Goal: Task Accomplishment & Management: Manage account settings

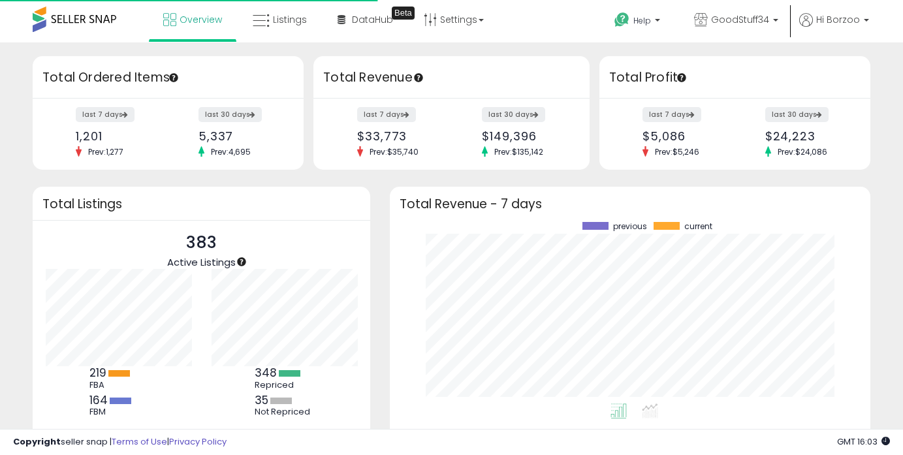
scroll to position [182, 455]
click at [285, 22] on span "Listings" at bounding box center [290, 19] width 34 height 13
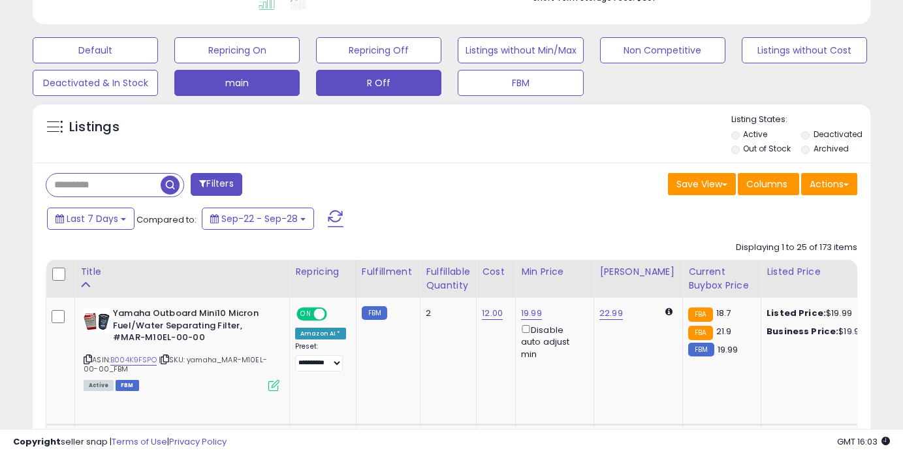
scroll to position [268, 485]
click at [363, 92] on button "R Off" at bounding box center [378, 83] width 125 height 26
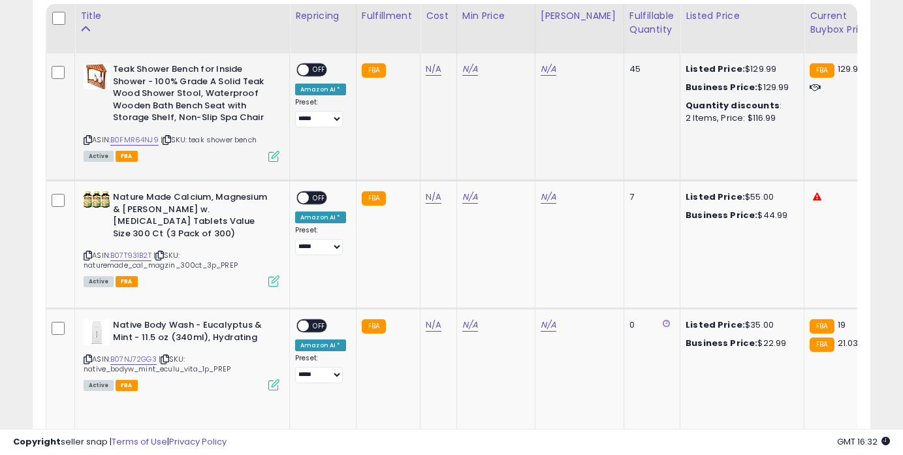
scroll to position [630, 0]
click at [89, 253] on icon at bounding box center [88, 256] width 8 height 7
click at [426, 197] on link "N/A" at bounding box center [434, 197] width 16 height 13
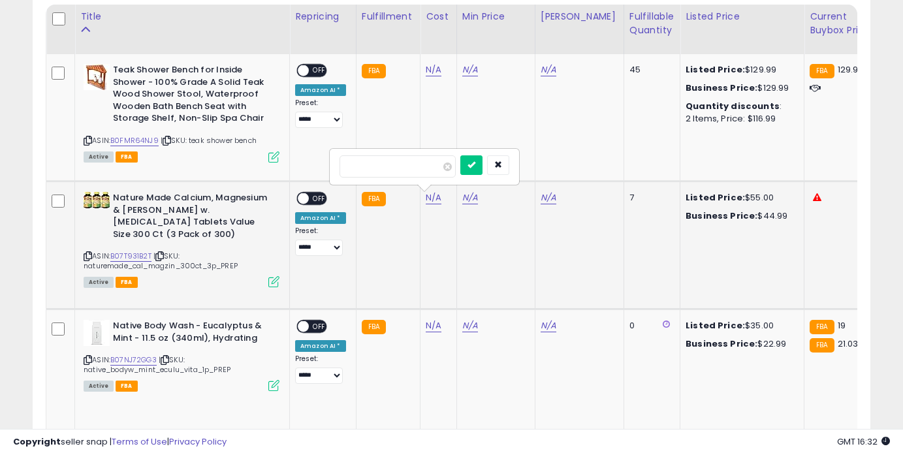
type input "**"
click button "submit" at bounding box center [471, 165] width 22 height 20
click at [472, 199] on link "N/A" at bounding box center [473, 197] width 16 height 13
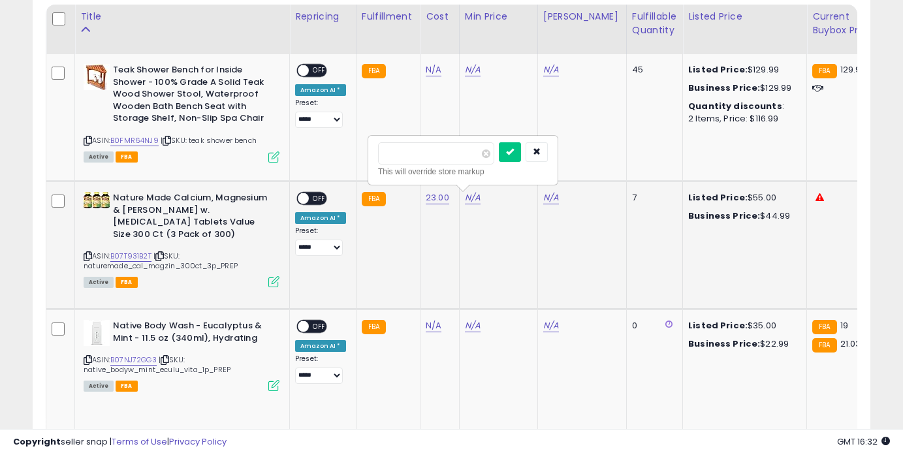
type input "*****"
click button "submit" at bounding box center [510, 152] width 22 height 20
click at [317, 199] on span "OFF" at bounding box center [319, 198] width 21 height 11
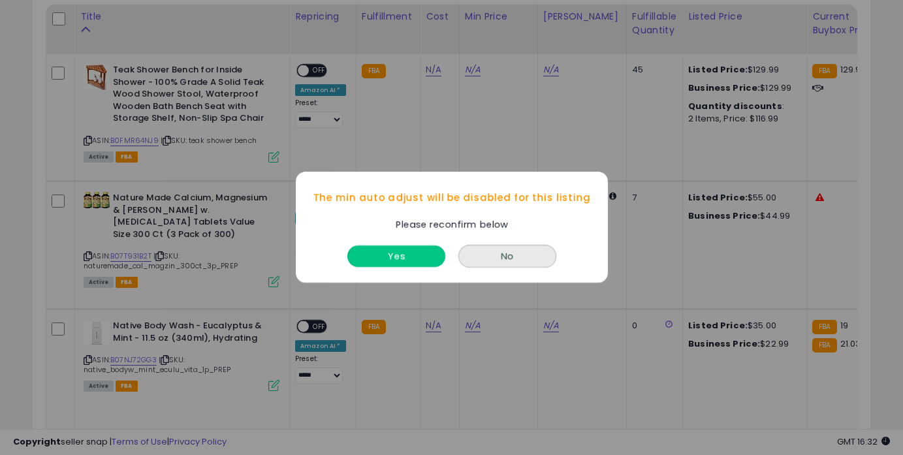
click at [430, 258] on button "Yes" at bounding box center [396, 257] width 98 height 22
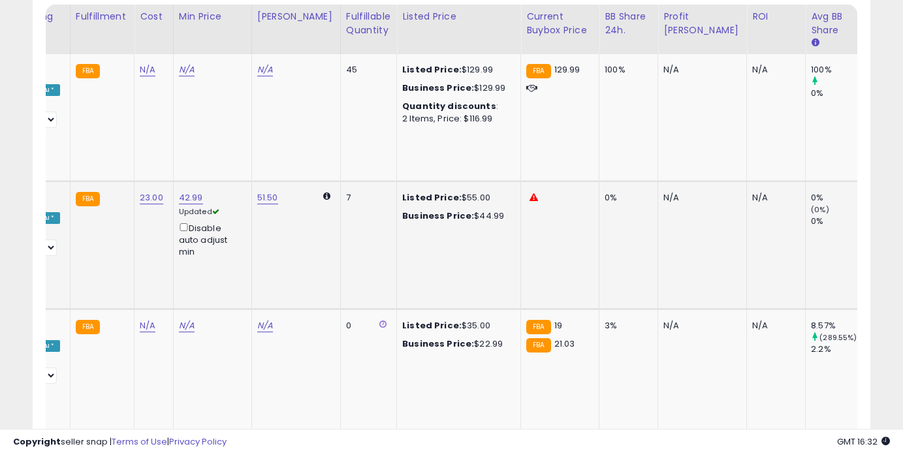
scroll to position [0, 392]
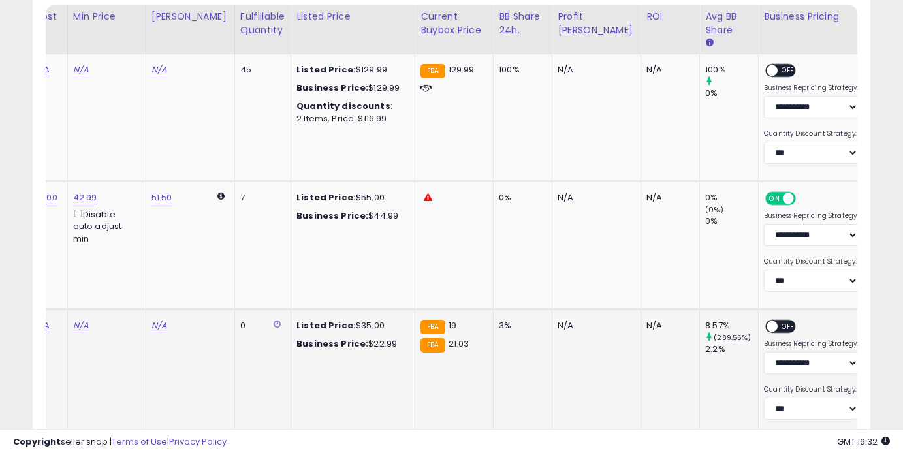
click at [778, 325] on span "OFF" at bounding box center [788, 326] width 21 height 11
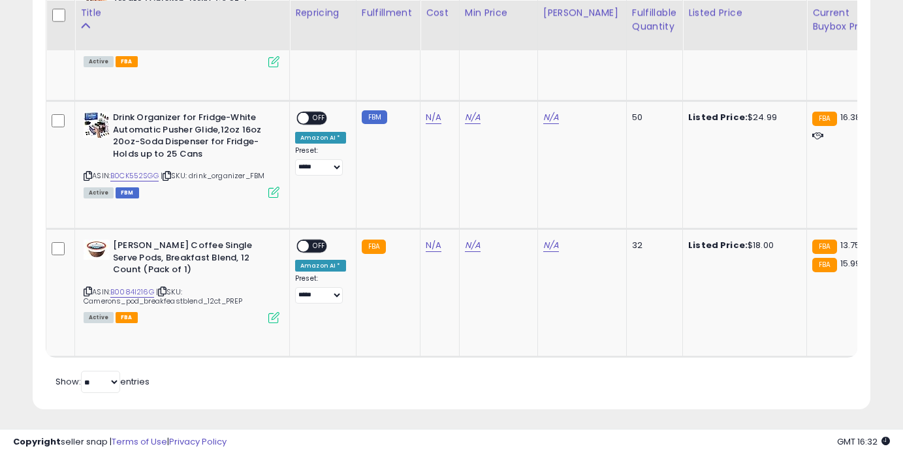
scroll to position [1351, 0]
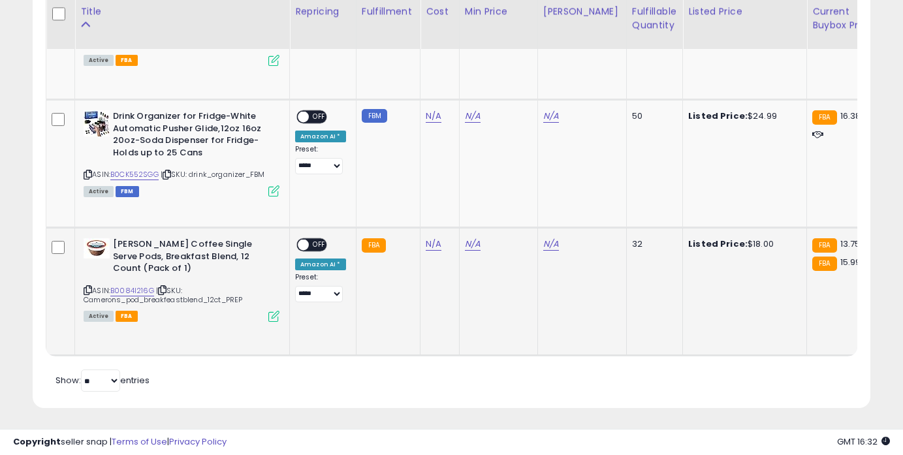
click at [88, 292] on icon at bounding box center [88, 290] width 8 height 7
click at [432, 244] on link "N/A" at bounding box center [434, 244] width 16 height 13
type input "*"
click button "submit" at bounding box center [471, 212] width 22 height 20
click at [472, 240] on link "N/A" at bounding box center [473, 244] width 16 height 13
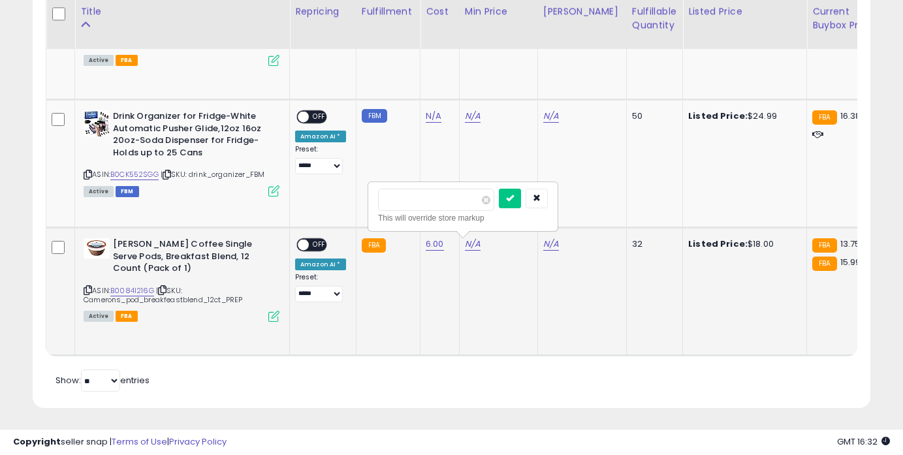
type input "*****"
click button "submit" at bounding box center [510, 199] width 22 height 20
click at [315, 243] on span "OFF" at bounding box center [319, 245] width 21 height 11
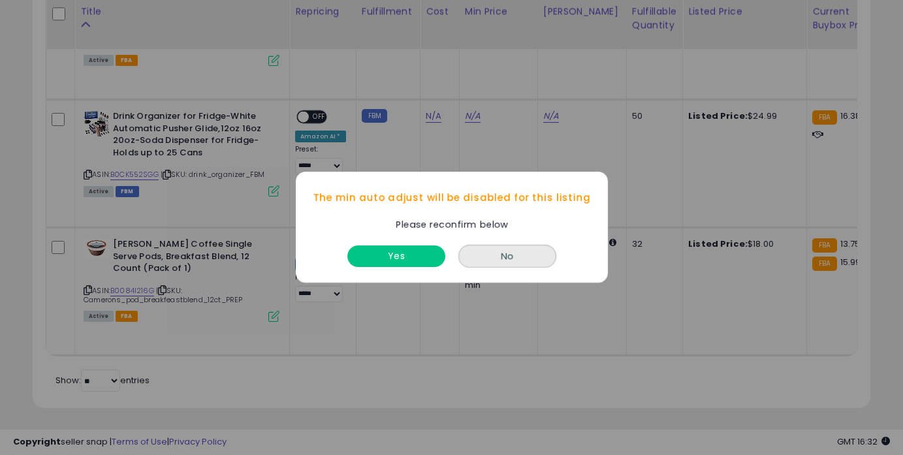
click at [458, 246] on button "No" at bounding box center [507, 257] width 98 height 23
click at [407, 250] on button "Yes" at bounding box center [396, 257] width 98 height 22
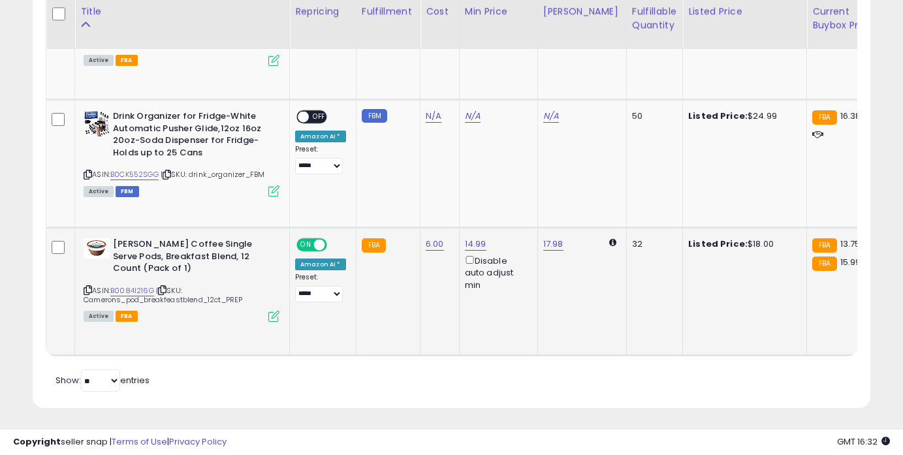
scroll to position [0, 392]
